Goal: Find specific page/section: Find specific page/section

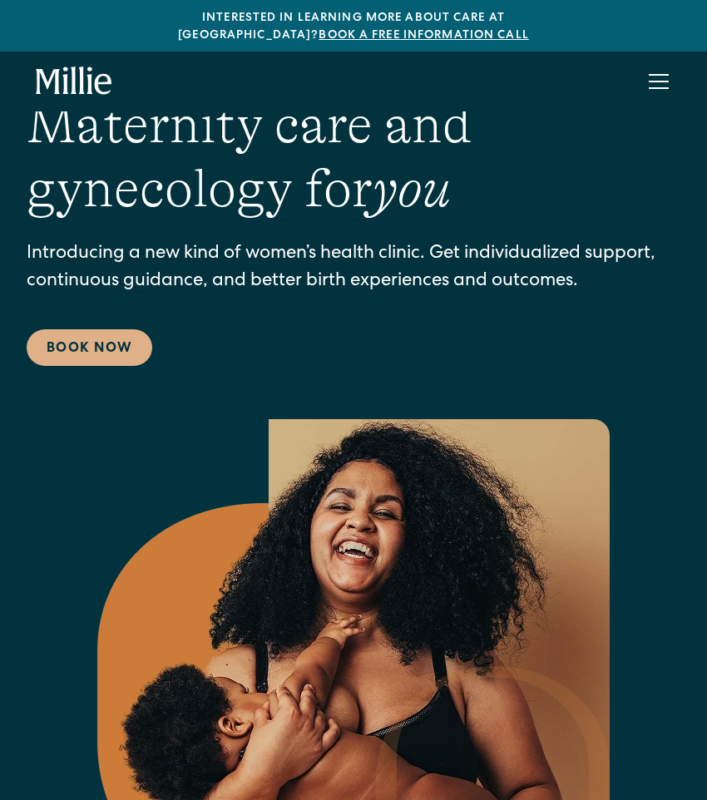
click at [659, 62] on div "menu" at bounding box center [659, 82] width 40 height 40
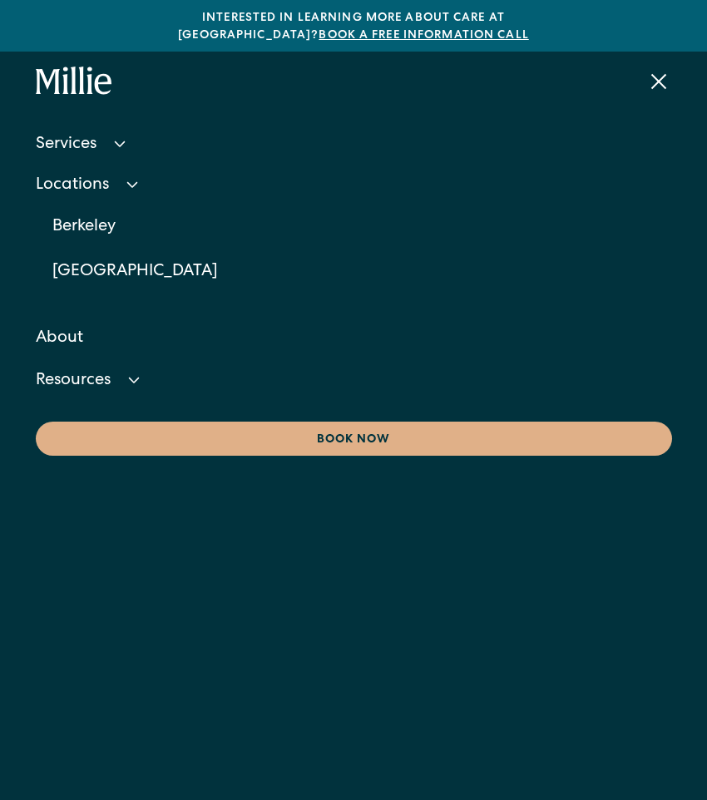
click at [111, 179] on div "Locations" at bounding box center [354, 185] width 636 height 37
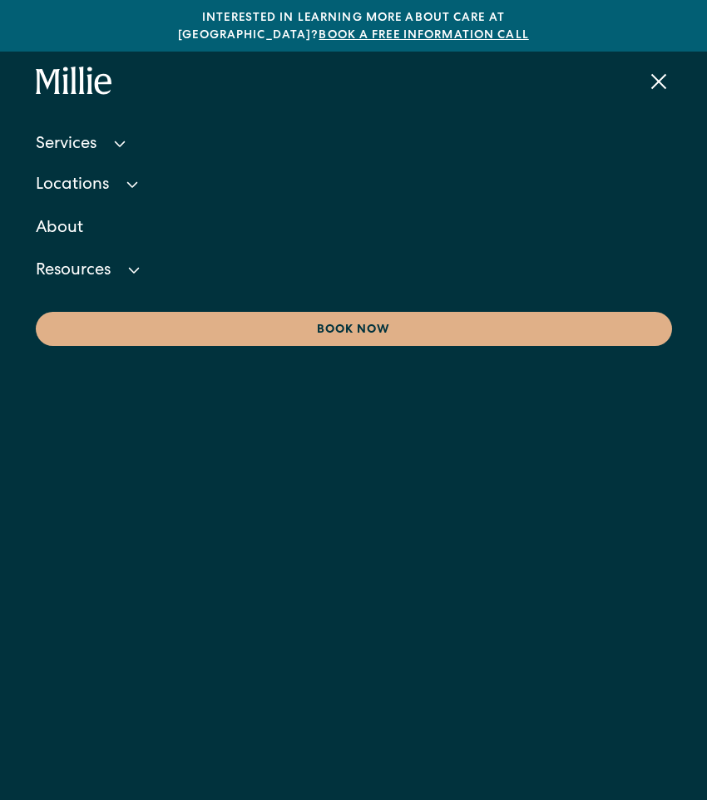
click at [111, 179] on div "Locations" at bounding box center [354, 185] width 636 height 37
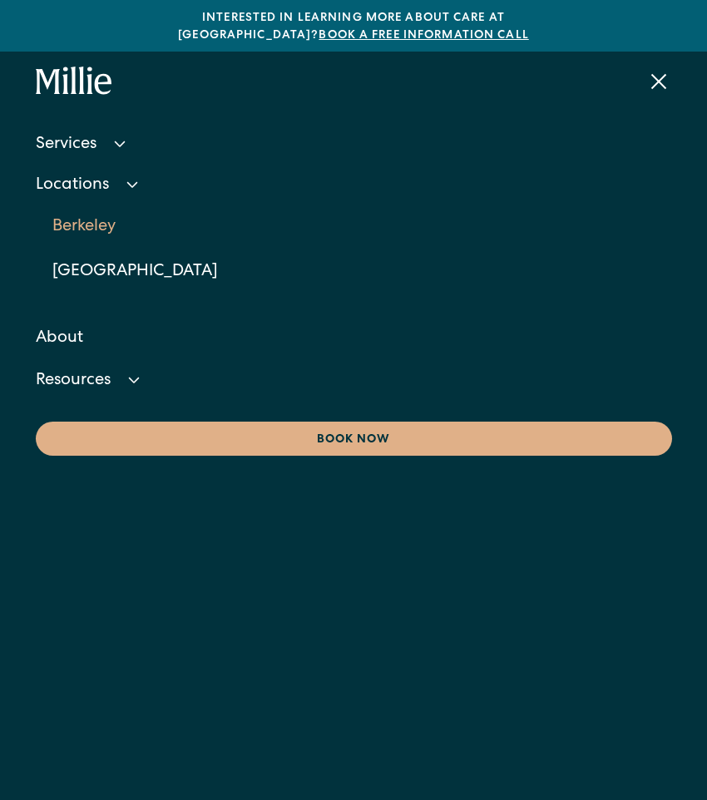
click at [72, 213] on link "Berkeley" at bounding box center [361, 227] width 619 height 45
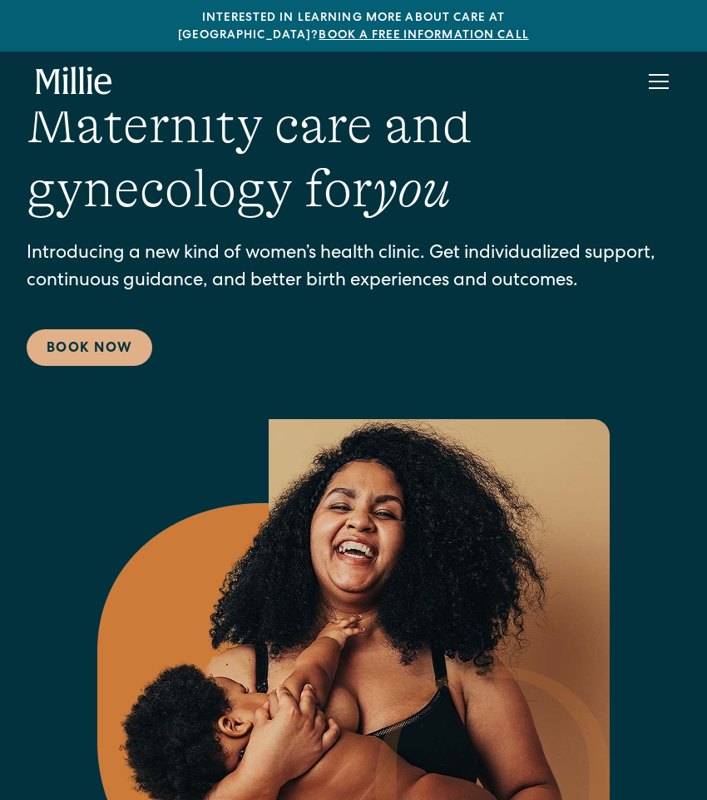
click at [665, 62] on div "menu" at bounding box center [659, 82] width 40 height 40
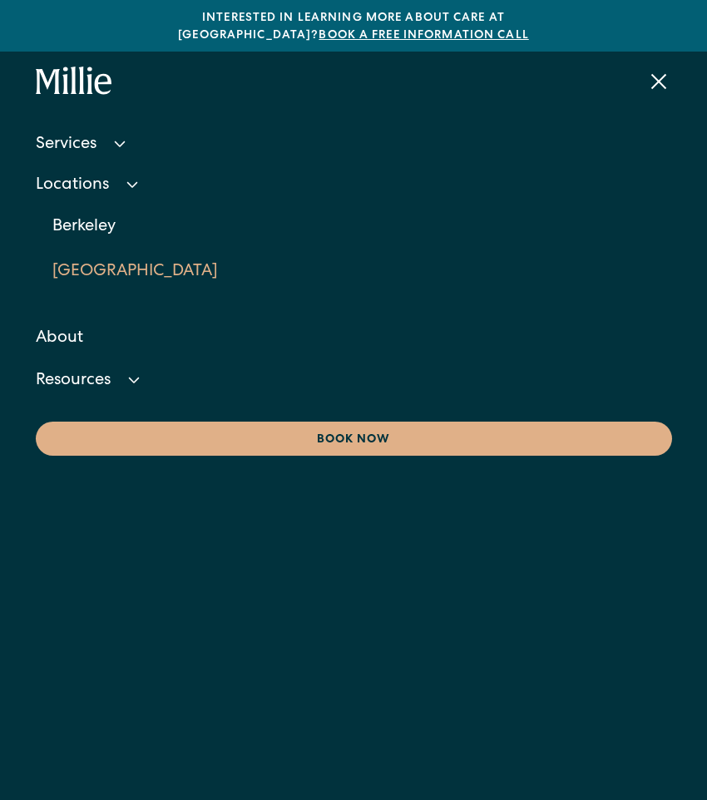
click at [116, 249] on link "[GEOGRAPHIC_DATA]" at bounding box center [361, 271] width 619 height 45
